Goal: Task Accomplishment & Management: Use online tool/utility

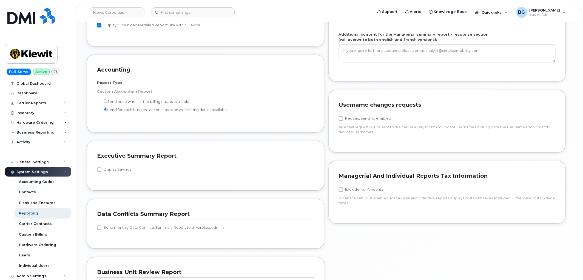
scroll to position [467, 0]
click at [182, 12] on input at bounding box center [193, 12] width 83 height 10
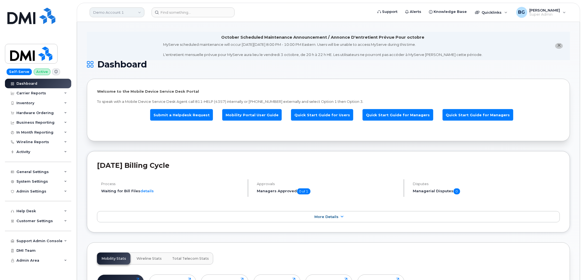
click at [114, 10] on link "Demo Account 1" at bounding box center [117, 12] width 55 height 10
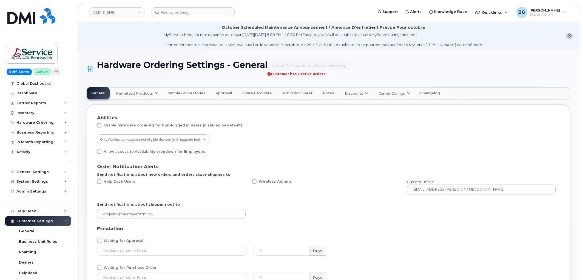
select select "admins"
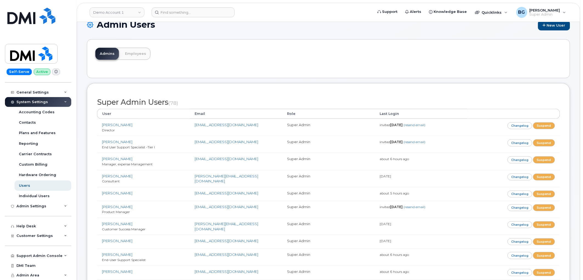
scroll to position [2361, 0]
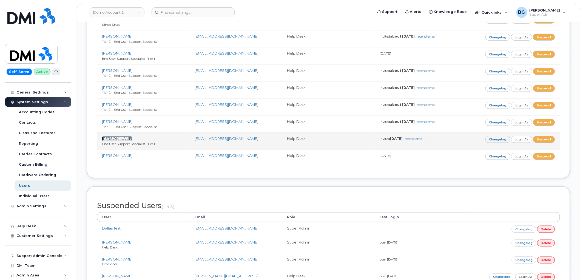
click at [127, 140] on link "[PERSON_NAME]" at bounding box center [117, 138] width 30 height 4
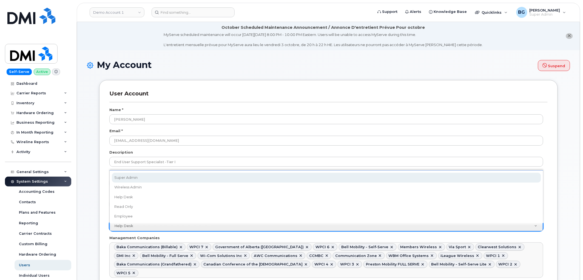
scroll to position [0, 2]
select select "super_admin"
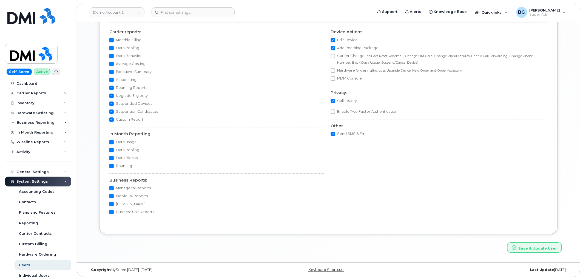
scroll to position [478, 0]
click at [545, 248] on button "Save & Update User" at bounding box center [534, 247] width 55 height 10
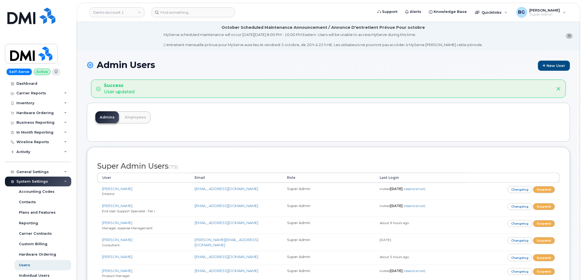
scroll to position [1175, 0]
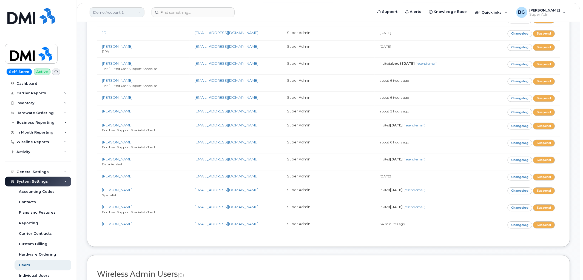
click at [113, 12] on link "Demo Account 1" at bounding box center [117, 12] width 55 height 10
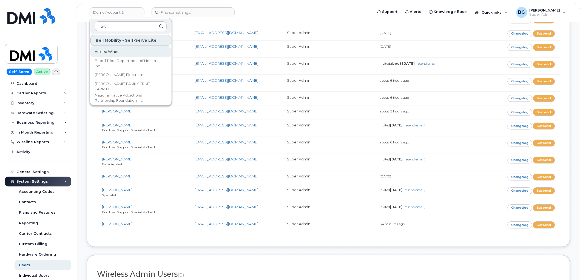
type input "art"
click at [105, 50] on span "Arterra Wines" at bounding box center [107, 51] width 24 height 5
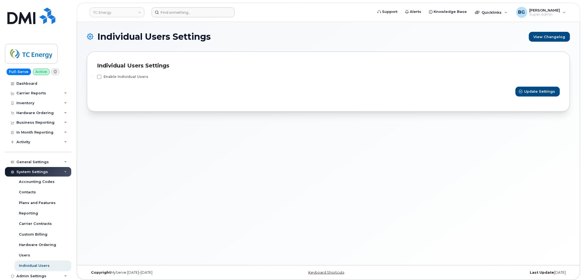
scroll to position [70, 0]
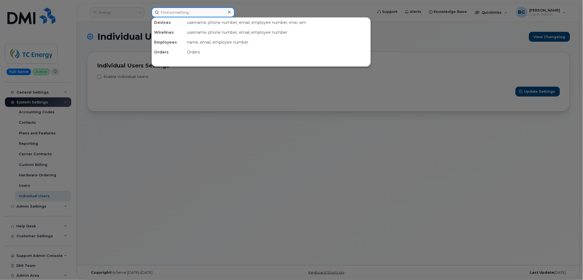
click at [183, 13] on input at bounding box center [193, 12] width 83 height 10
paste input "5069530046"
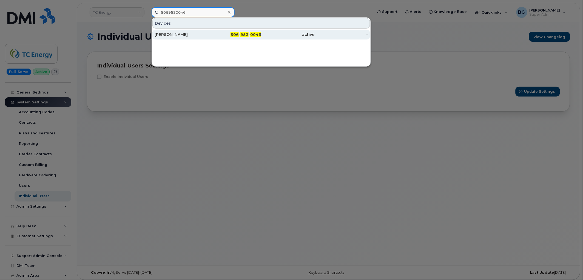
type input "5069530046"
click at [244, 32] on span "953" at bounding box center [244, 34] width 8 height 5
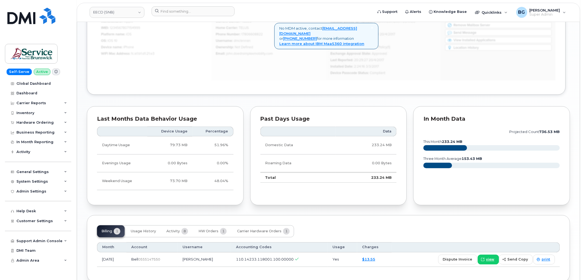
scroll to position [406, 0]
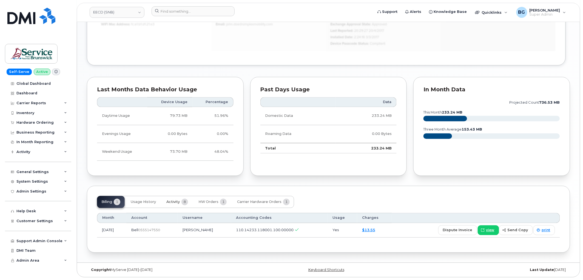
click at [174, 201] on span "Activity" at bounding box center [172, 202] width 13 height 4
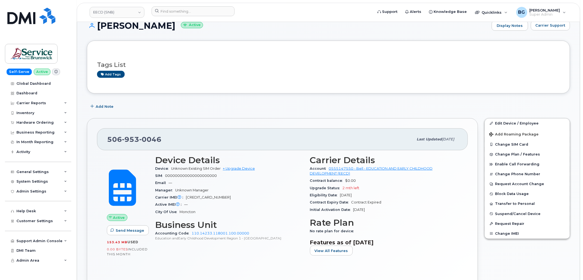
scroll to position [40, 0]
click at [36, 170] on div "General Settings" at bounding box center [32, 172] width 32 height 4
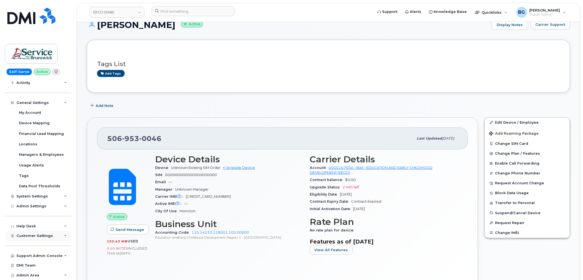
click at [27, 234] on span "Customer Settings" at bounding box center [34, 236] width 36 height 4
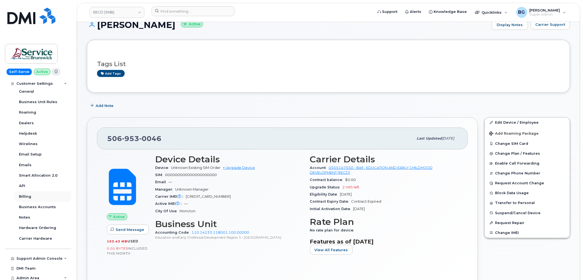
scroll to position [226, 0]
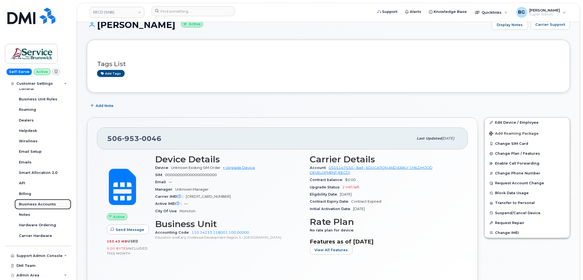
click at [37, 204] on div "Business Accounts" at bounding box center [37, 204] width 37 height 5
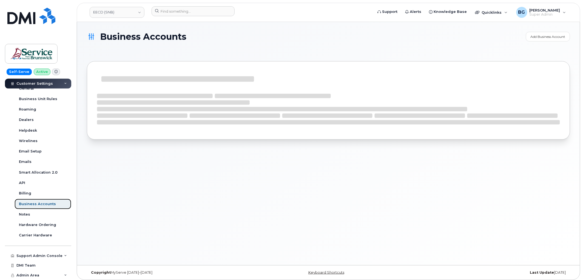
scroll to position [143, 0]
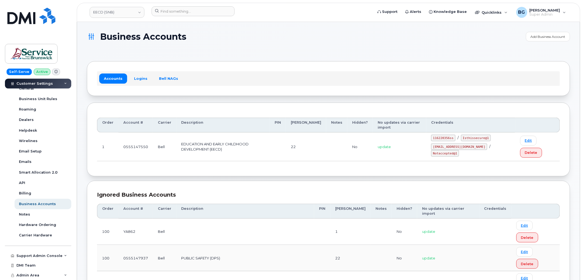
click at [447, 147] on code "ms-snb@dminc.com" at bounding box center [459, 146] width 56 height 7
drag, startPoint x: 447, startPoint y: 147, endPoint x: 470, endPoint y: 148, distance: 22.8
click at [470, 148] on code "ms-snb@dminc.com" at bounding box center [459, 146] width 56 height 7
copy code "ms-snb@dminc.com"
click at [449, 153] on code "Notaccepted@1" at bounding box center [445, 153] width 28 height 7
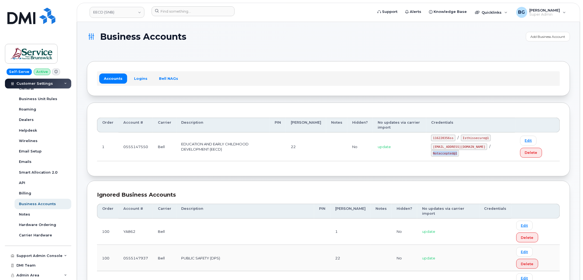
drag, startPoint x: 449, startPoint y: 153, endPoint x: 467, endPoint y: 155, distance: 18.4
click at [459, 155] on code "Notaccepted@1" at bounding box center [445, 153] width 28 height 7
copy code "Notaccepted@1"
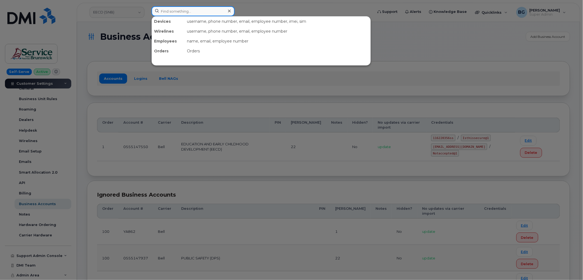
click at [180, 10] on input at bounding box center [193, 11] width 83 height 10
paste input "5069530046"
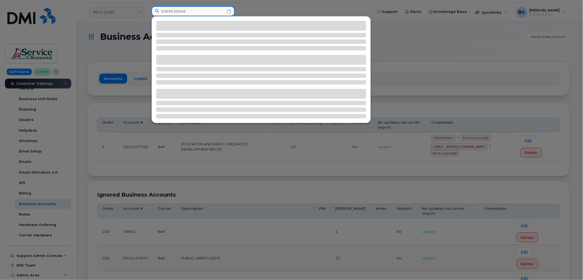
type input "5069530046"
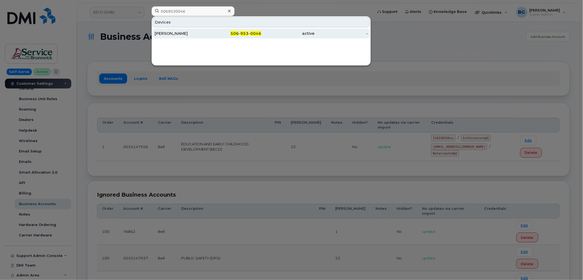
click at [254, 34] on span "0046" at bounding box center [255, 33] width 11 height 5
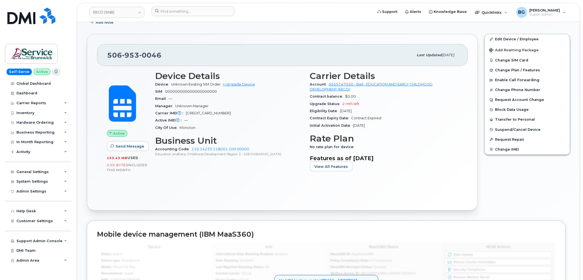
scroll to position [117, 0]
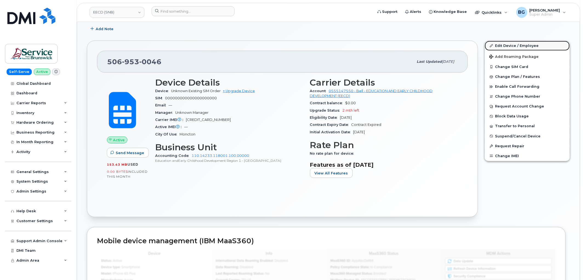
click at [507, 47] on link "Edit Device / Employee" at bounding box center [527, 46] width 85 height 10
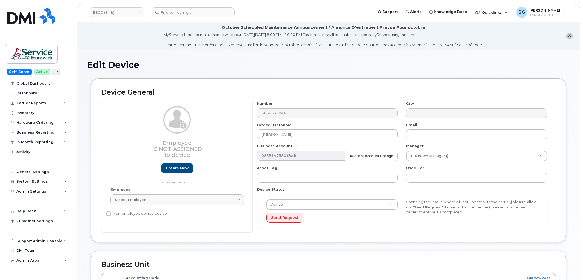
select select "36040170"
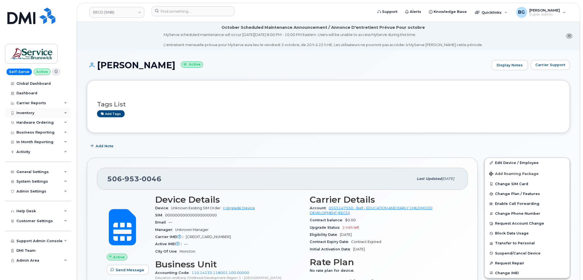
click at [24, 113] on div "Inventory" at bounding box center [25, 113] width 18 height 4
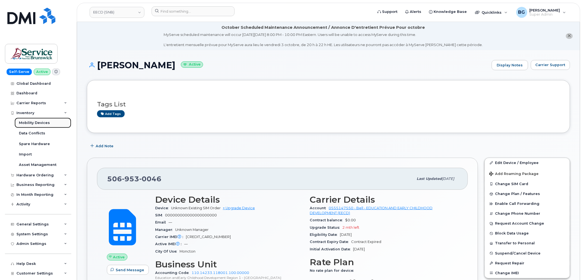
click at [24, 121] on div "Mobility Devices" at bounding box center [34, 122] width 31 height 5
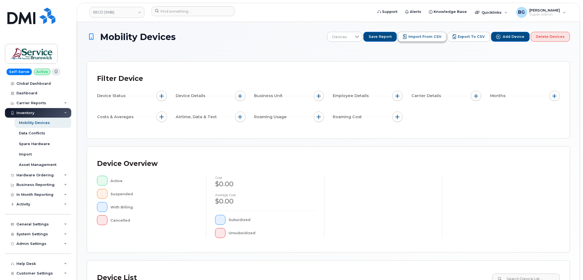
click at [423, 36] on span "Import from CSV" at bounding box center [424, 36] width 33 height 5
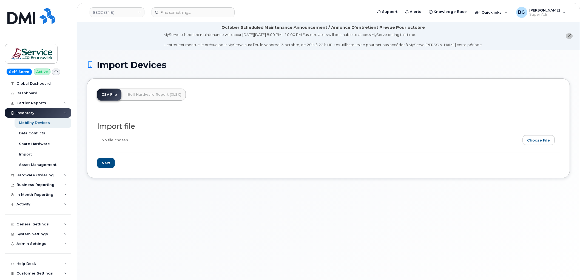
click at [537, 141] on input "file" at bounding box center [326, 141] width 459 height 13
type input "C:\fakepath\5069530046.csv"
click at [106, 163] on input "Next" at bounding box center [106, 163] width 18 height 10
type input "Loading..."
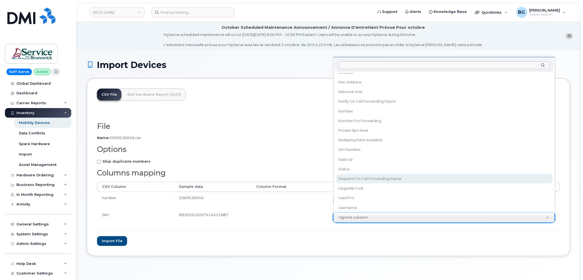
scroll to position [304, 0]
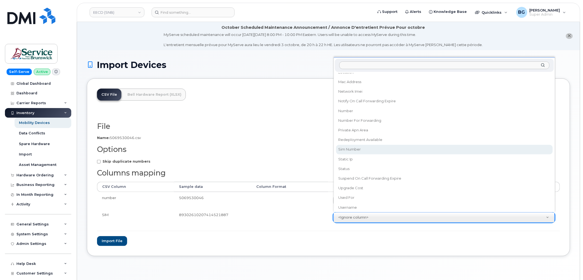
select select "sim_number"
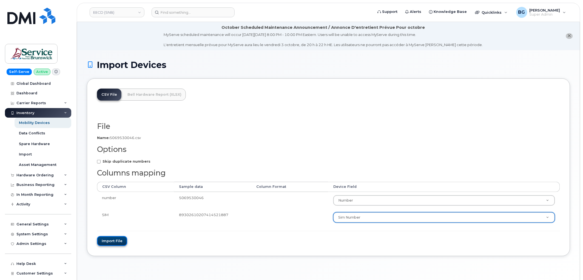
click at [103, 240] on button "Import file" at bounding box center [112, 241] width 30 height 10
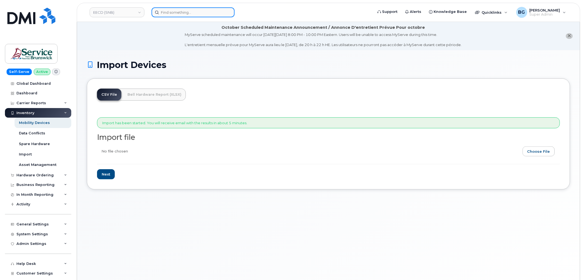
click at [187, 13] on input at bounding box center [193, 12] width 83 height 10
paste input "5069530046"
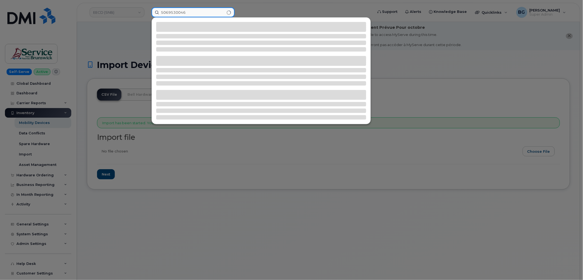
type input "5069530046"
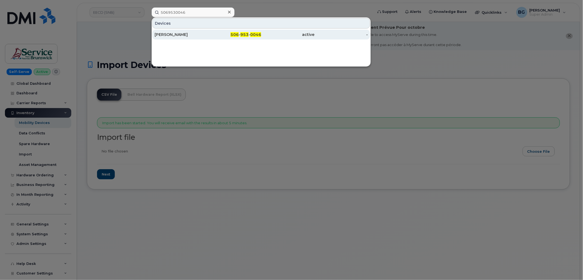
click at [244, 34] on span "953" at bounding box center [244, 34] width 8 height 5
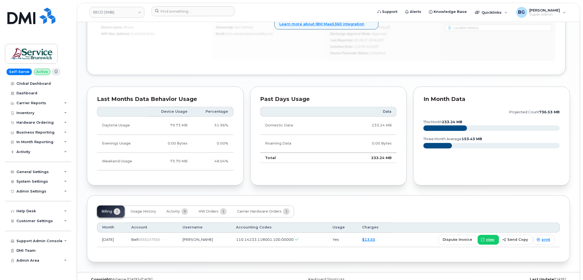
scroll to position [406, 0]
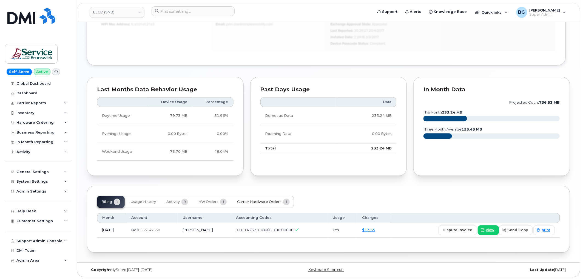
click at [264, 202] on span "Carrier Hardware Orders" at bounding box center [259, 202] width 44 height 4
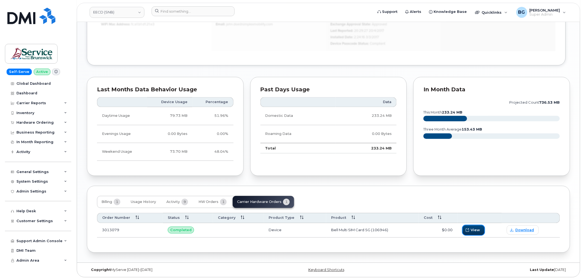
click at [470, 228] on span "button" at bounding box center [467, 229] width 5 height 5
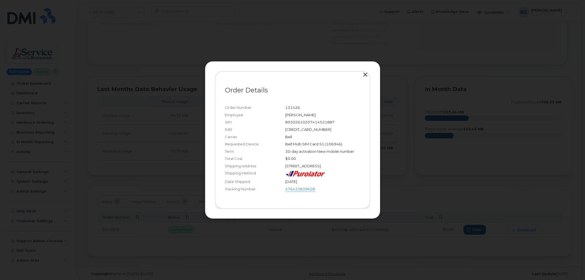
click at [365, 73] on button "button" at bounding box center [365, 75] width 8 height 8
